Goal: Information Seeking & Learning: Learn about a topic

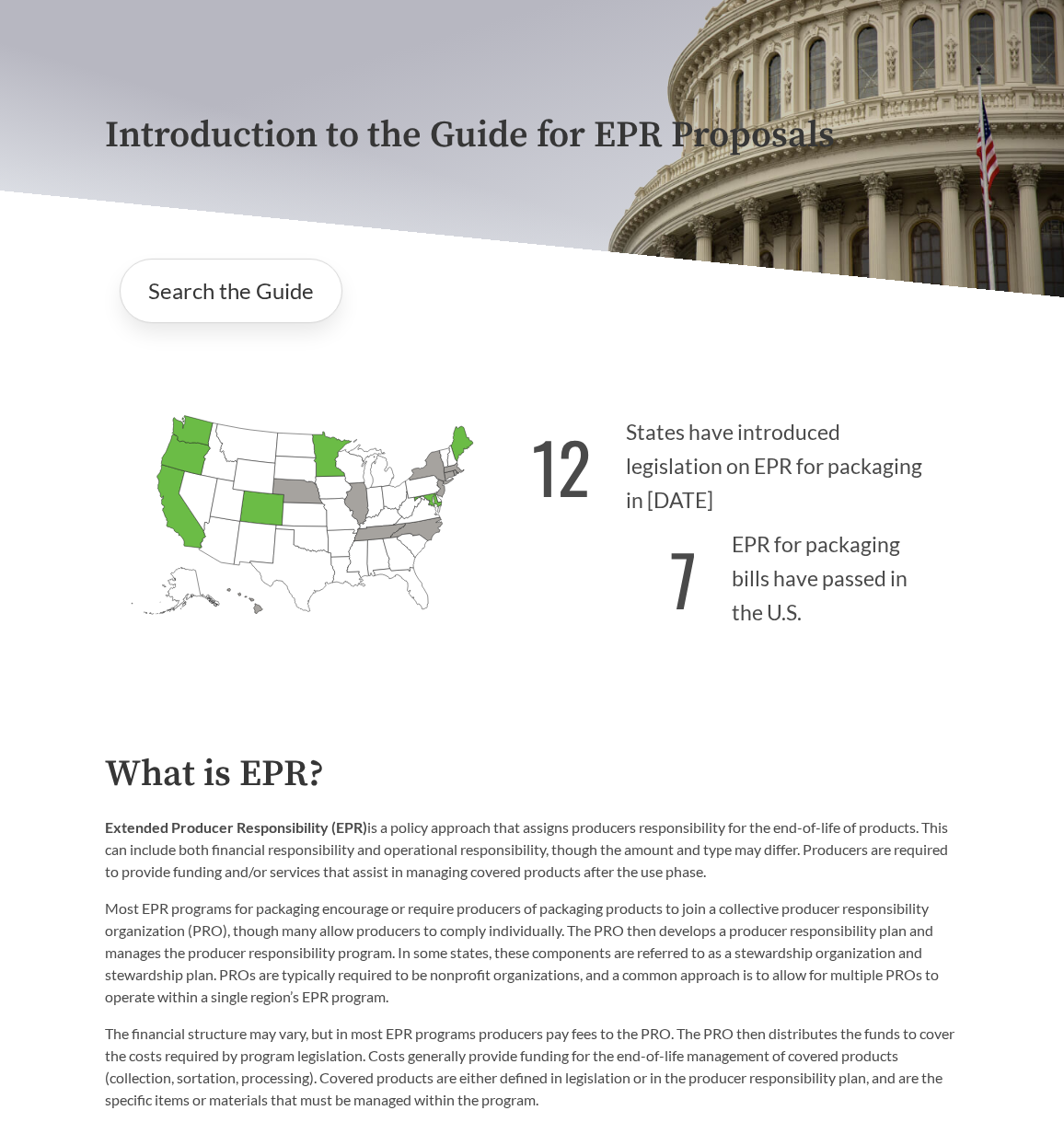
scroll to position [460, 0]
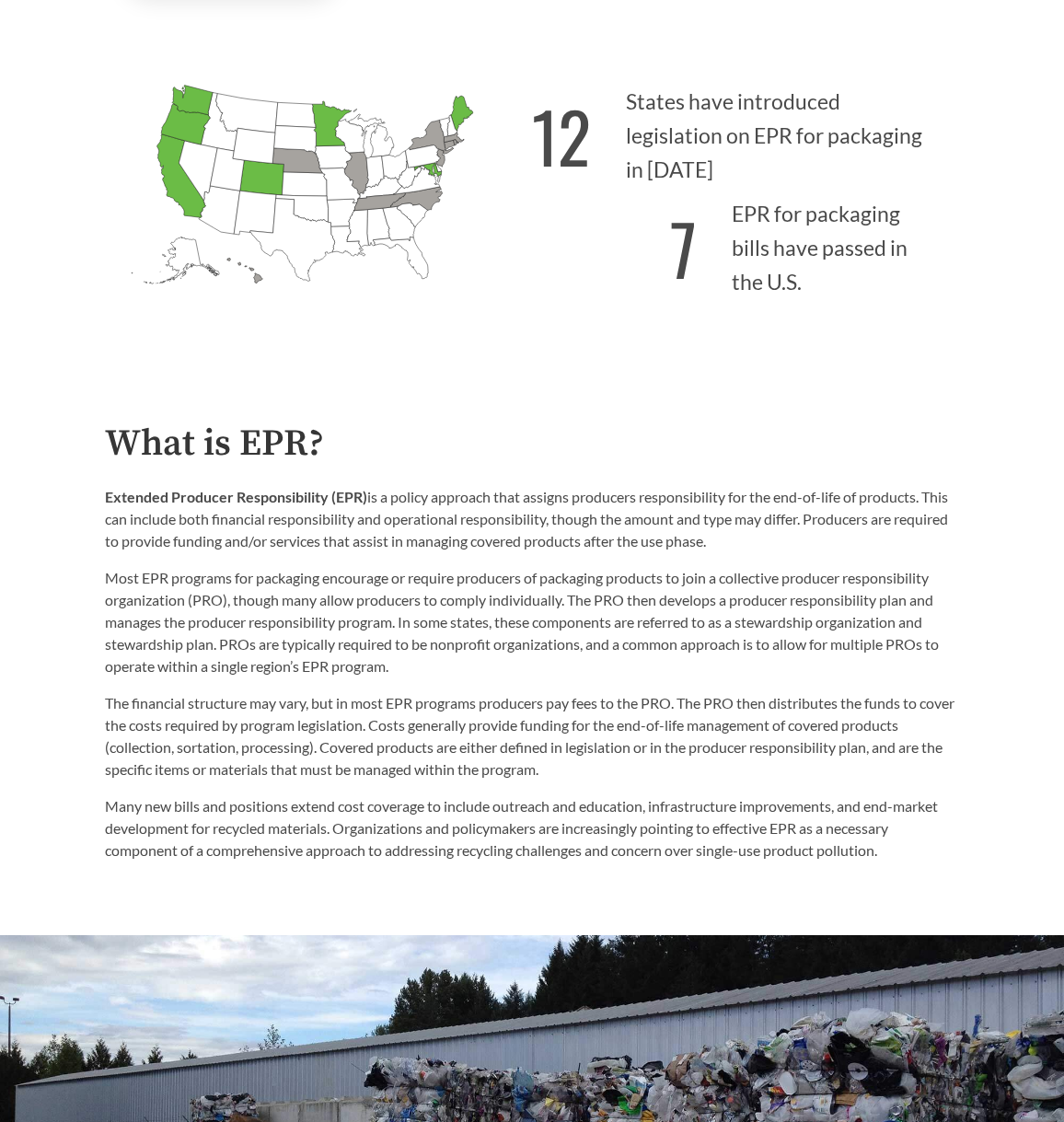
click at [380, 469] on div "What is EPR? Extended Producer Responsibility (EPR) is a policy approach that a…" at bounding box center [531, 642] width 854 height 438
click at [265, 465] on h2 "What is EPR?" at bounding box center [531, 445] width 854 height 42
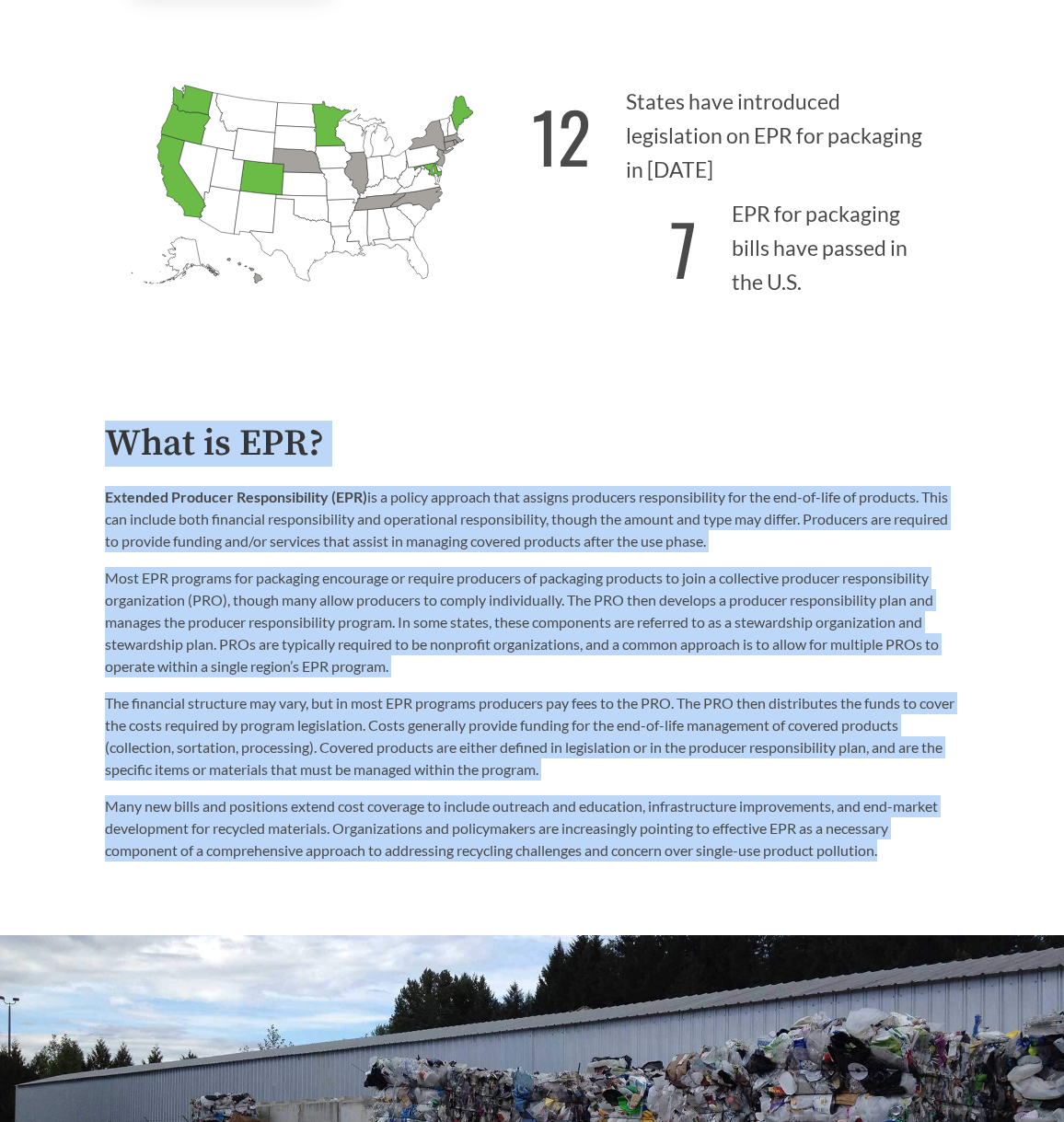
drag, startPoint x: 117, startPoint y: 448, endPoint x: 945, endPoint y: 849, distance: 920.0
click at [925, 849] on div "What is EPR? Extended Producer Responsibility (EPR) is a policy approach that a…" at bounding box center [531, 642] width 854 height 438
copy div "Lore ip DOL? Sitametc Adipisci Elitseddoeiusm (TEM) in u labore etdolore magn a…"
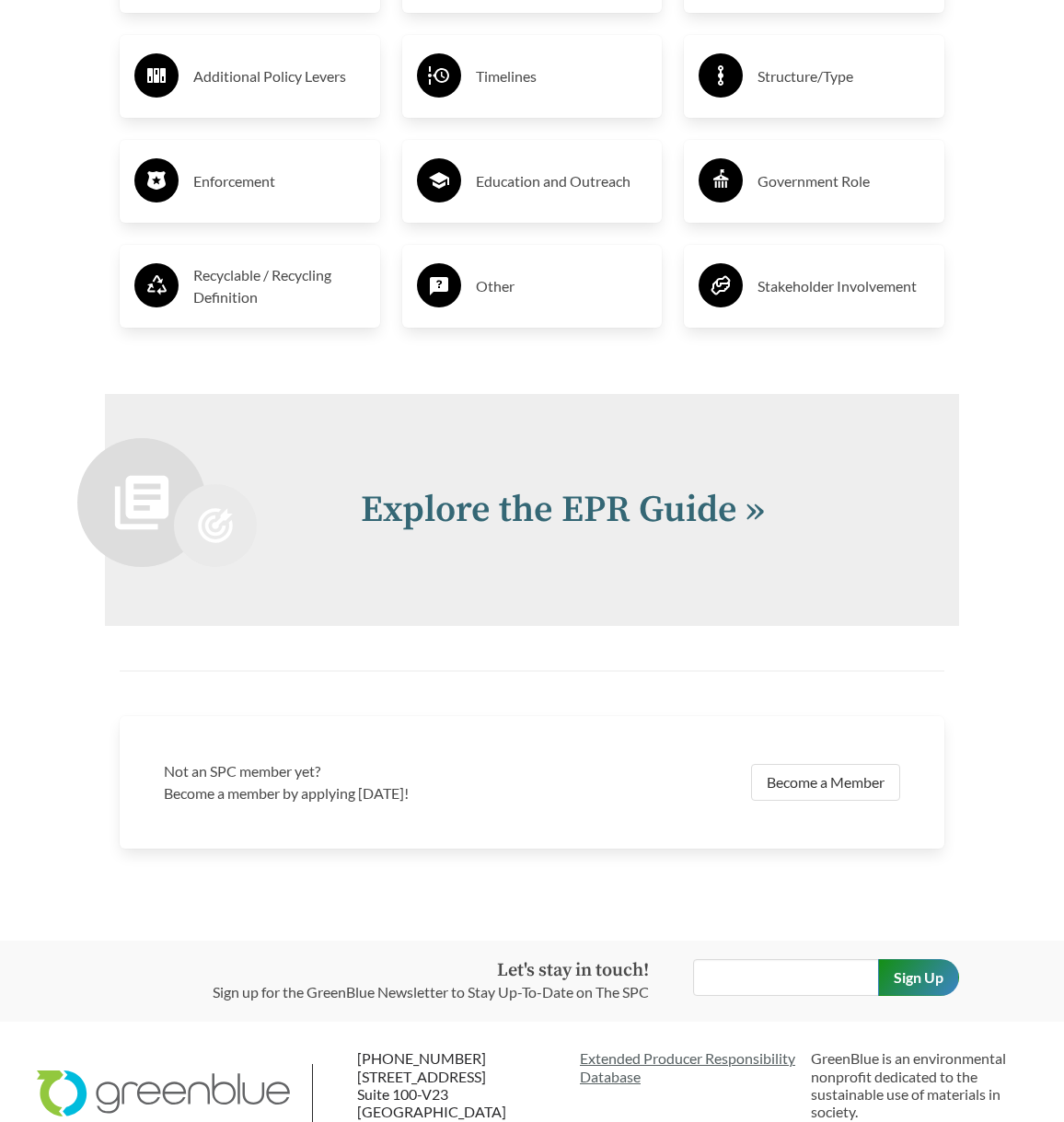
scroll to position [3405, 0]
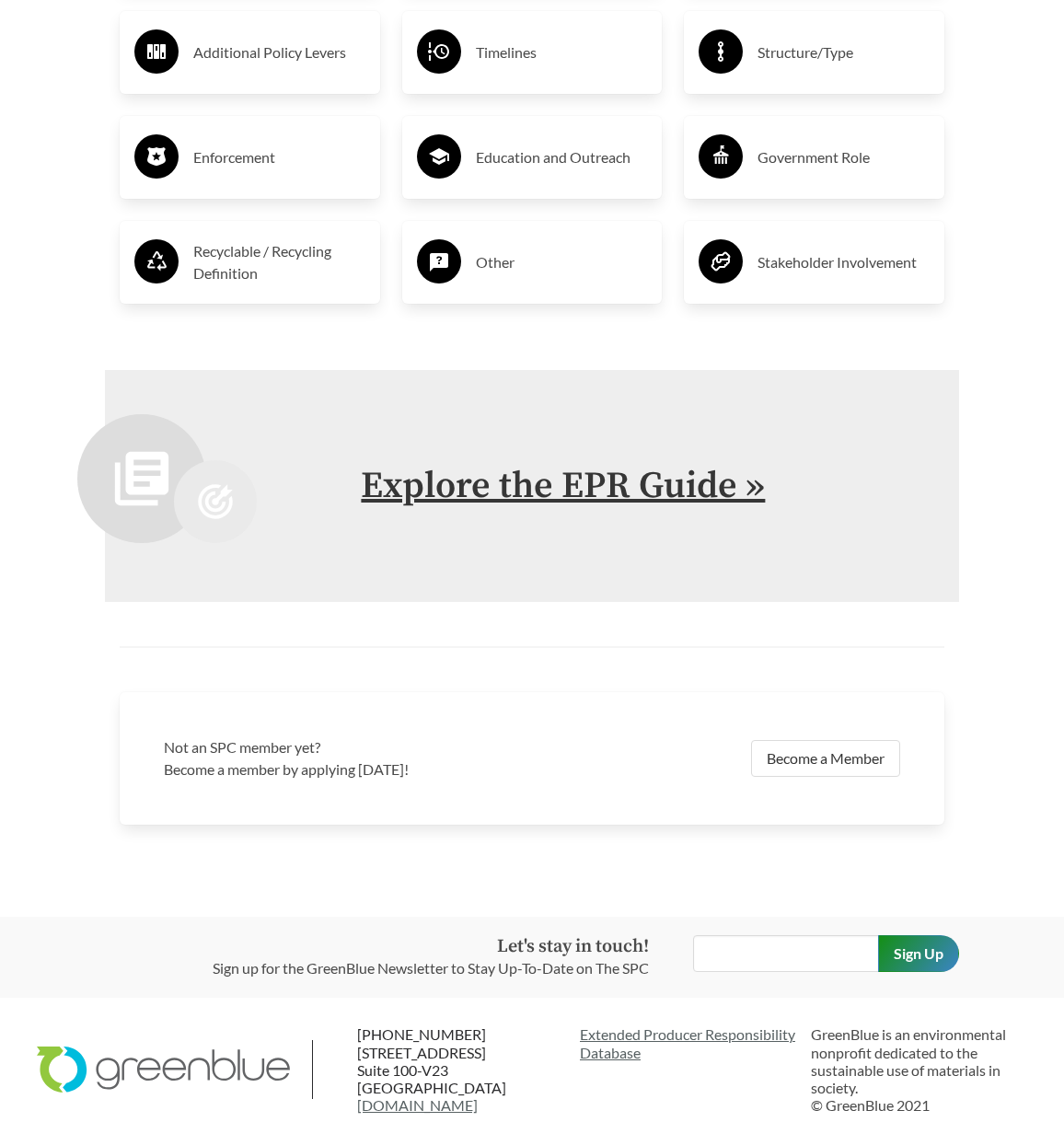
click at [498, 466] on link "Explore the EPR Guide »" at bounding box center [562, 485] width 404 height 46
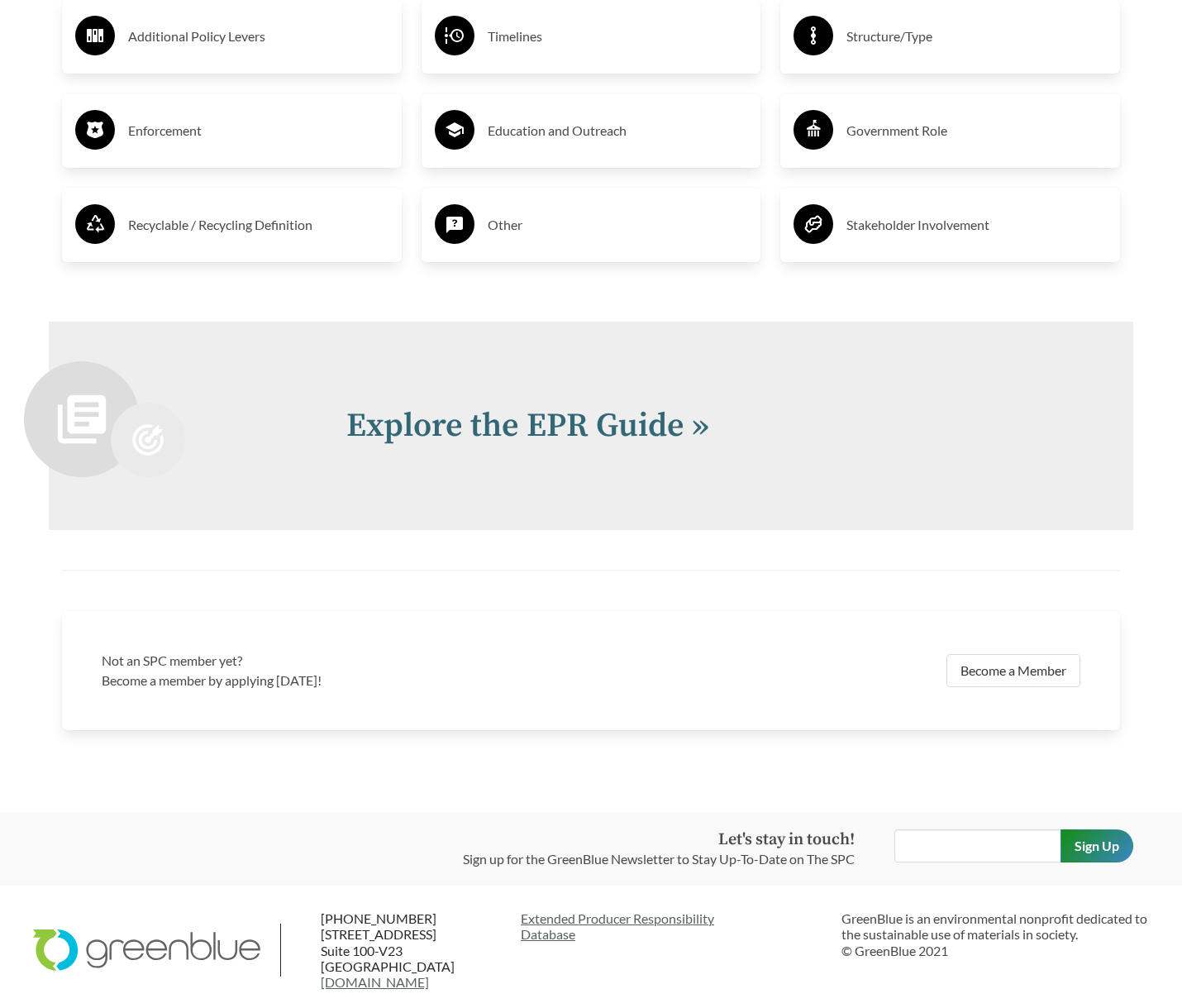
scroll to position [3297, 0]
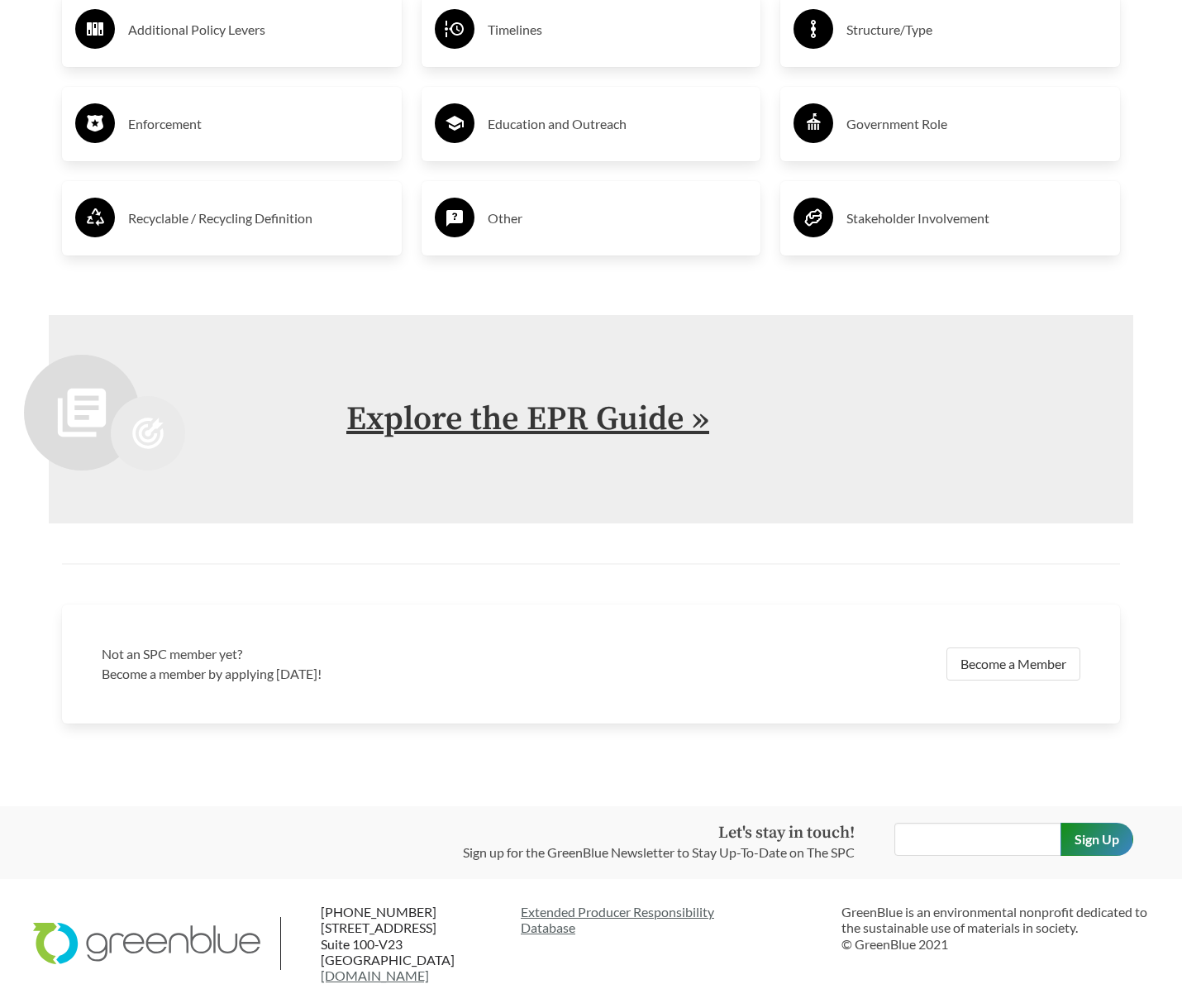
click at [502, 407] on link "Explore the EPR Guide »" at bounding box center [527, 419] width 363 height 41
